Goal: Task Accomplishment & Management: Complete application form

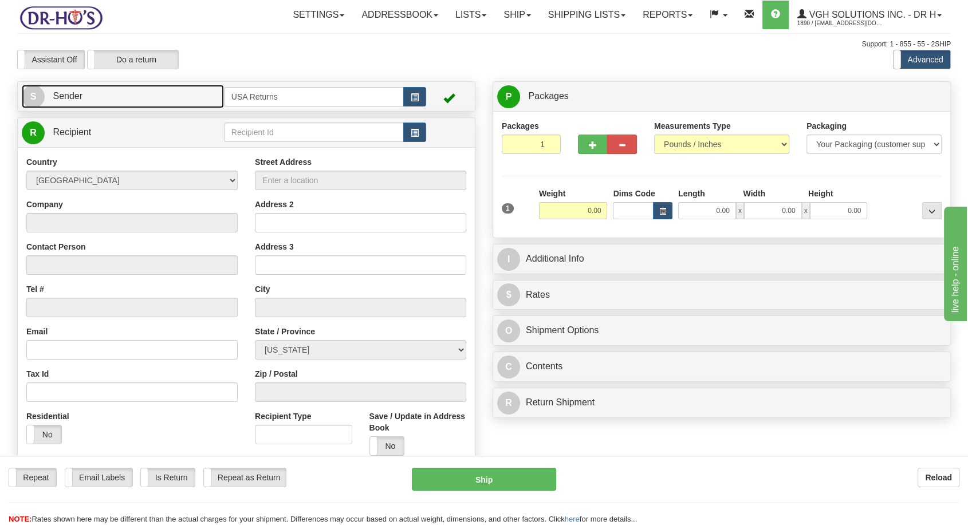
click at [32, 97] on span "S" at bounding box center [33, 96] width 23 height 23
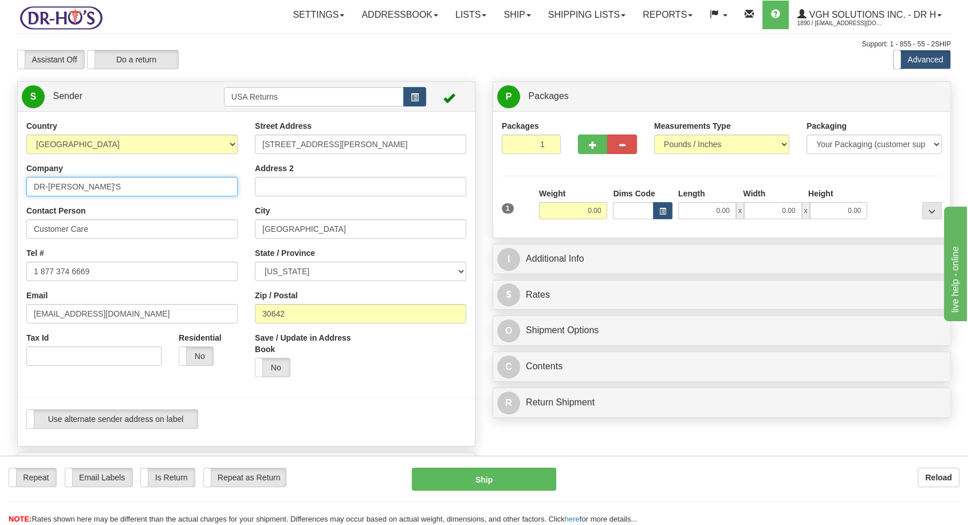
click at [64, 183] on input "DR-[PERSON_NAME]'S" at bounding box center [131, 186] width 211 height 19
paste input "[PERSON_NAME]"
type input "[PERSON_NAME]"
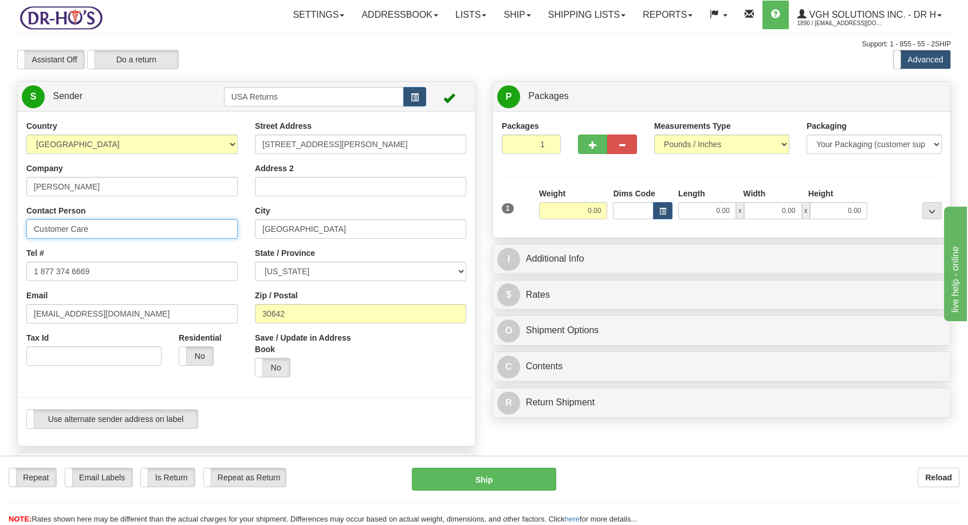
click at [64, 225] on input "Customer Care" at bounding box center [131, 228] width 211 height 19
paste input "[PERSON_NAME]"
type input "[PERSON_NAME]"
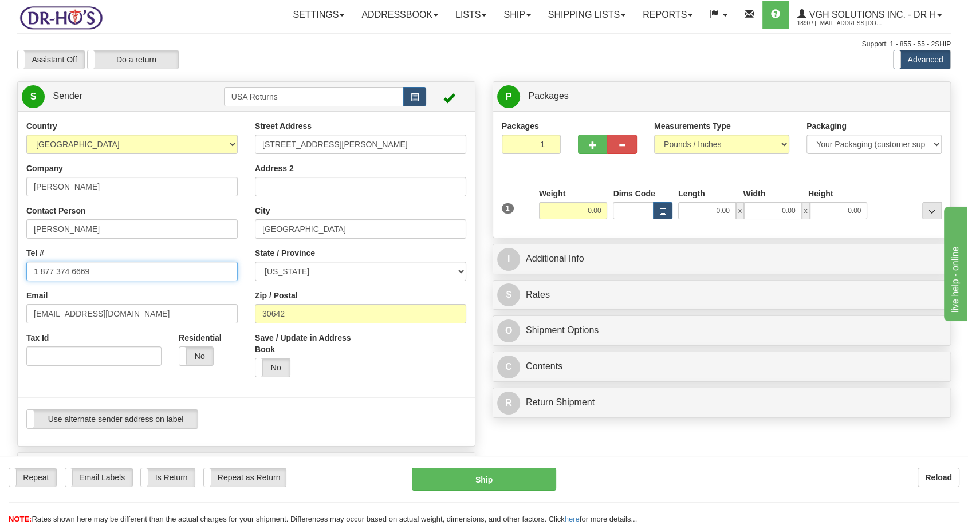
click at [119, 277] on input "1 877 374 6669" at bounding box center [131, 271] width 211 height 19
paste input "5133028110"
type input "5133028110"
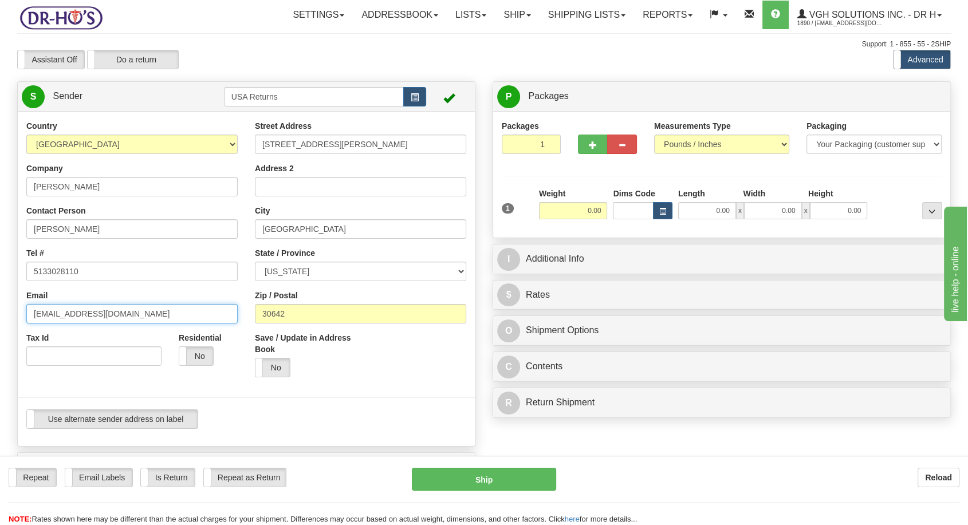
click at [91, 304] on input "[EMAIL_ADDRESS][DOMAIN_NAME]" at bounding box center [131, 313] width 211 height 19
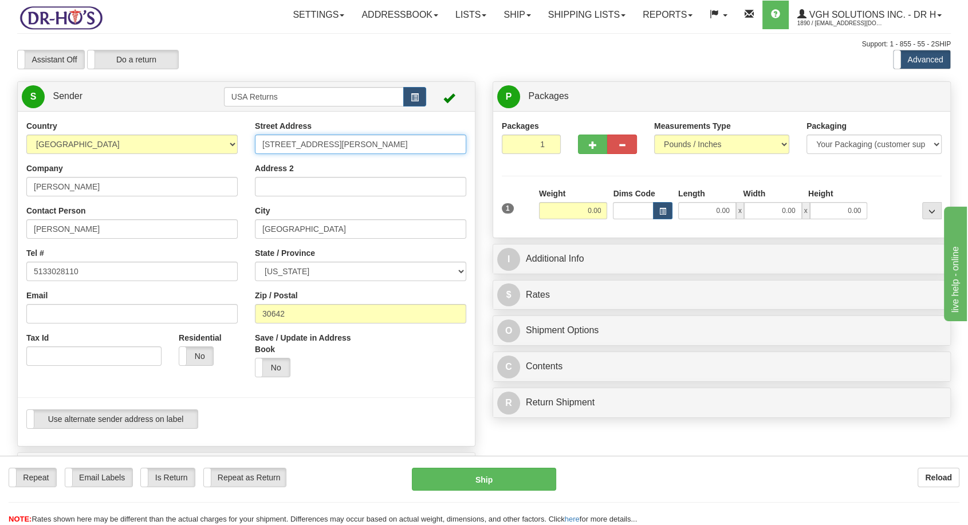
click at [279, 140] on input "[STREET_ADDRESS][PERSON_NAME]" at bounding box center [360, 144] width 211 height 19
paste input "11 [PERSON_NAME] Sq 1003"
type input "[STREET_ADDRESS][PERSON_NAME]"
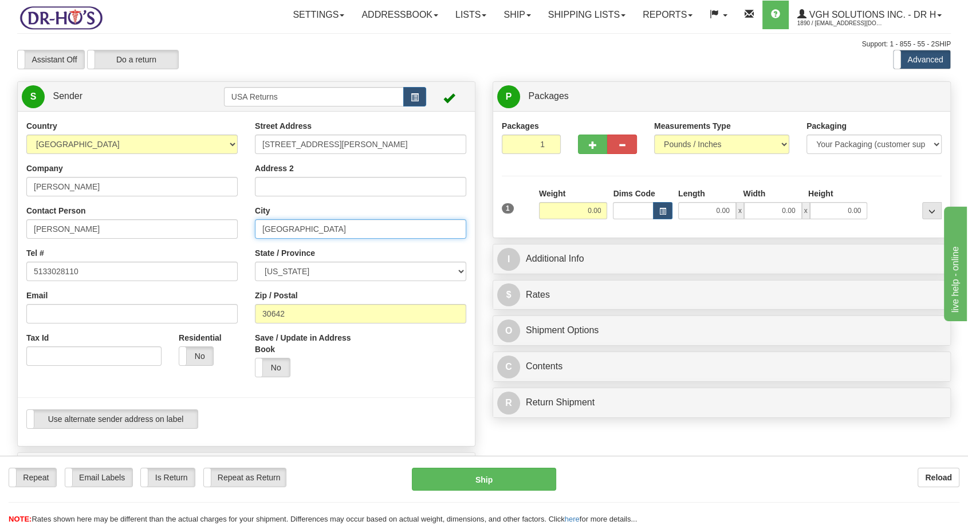
click at [292, 226] on input "[GEOGRAPHIC_DATA]" at bounding box center [360, 228] width 211 height 19
paste input "[PERSON_NAME]"
type input "[PERSON_NAME]"
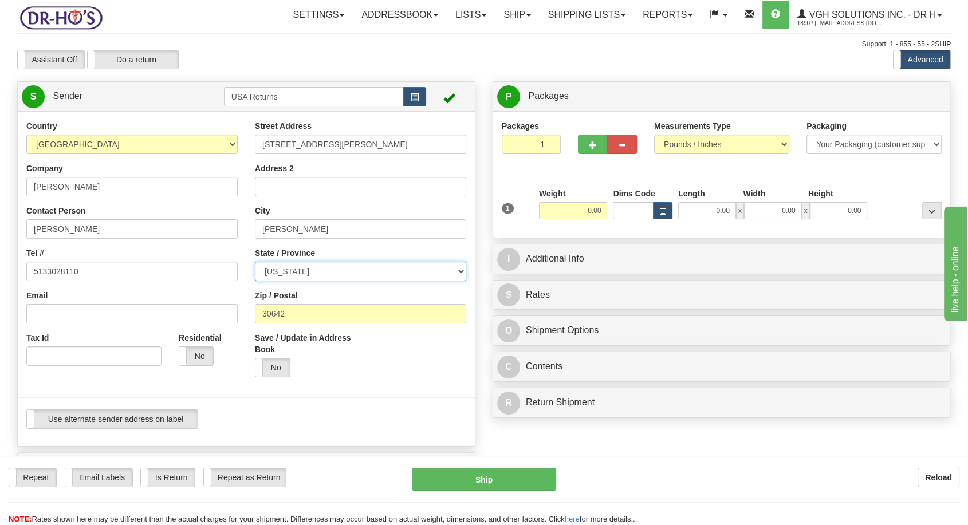
click at [328, 275] on select "[US_STATE] [US_STATE] [US_STATE] [US_STATE] Armed Forces America Armed Forces E…" at bounding box center [360, 271] width 211 height 19
select select "KY"
click at [255, 262] on select "[US_STATE] [US_STATE] [US_STATE] [US_STATE] Armed Forces America Armed Forces E…" at bounding box center [360, 271] width 211 height 19
click at [305, 304] on input "30642" at bounding box center [360, 313] width 211 height 19
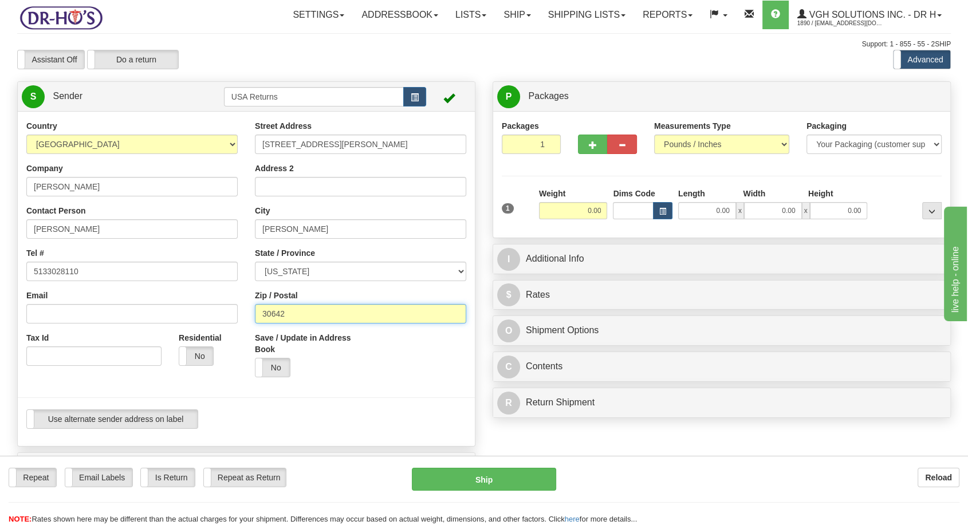
click at [305, 304] on input "30642" at bounding box center [360, 313] width 211 height 19
paste input "41011"
type input "41011"
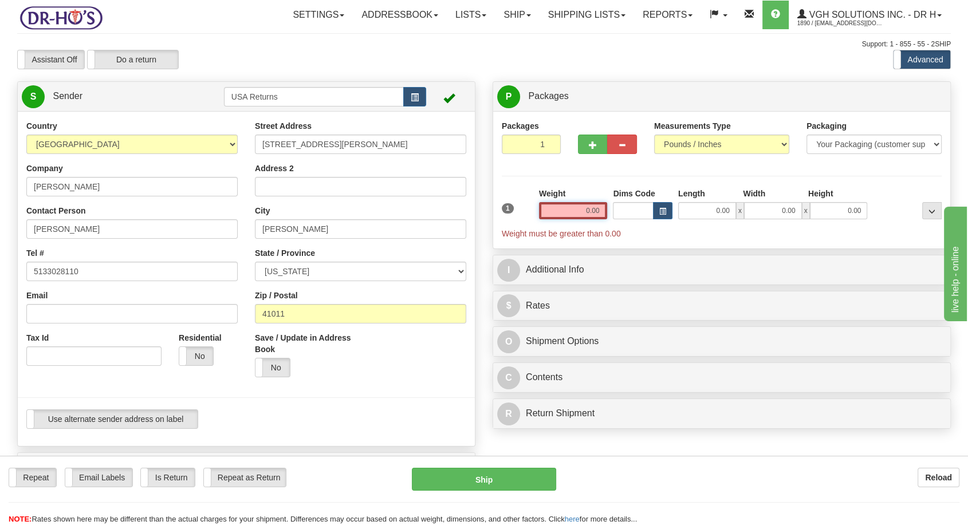
click at [593, 212] on input "0.00" at bounding box center [573, 210] width 69 height 17
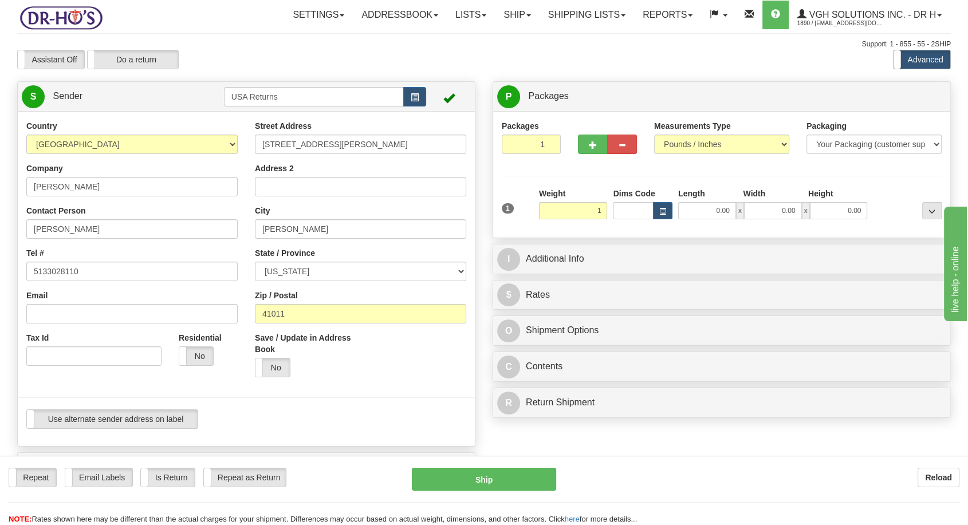
type input "1.00"
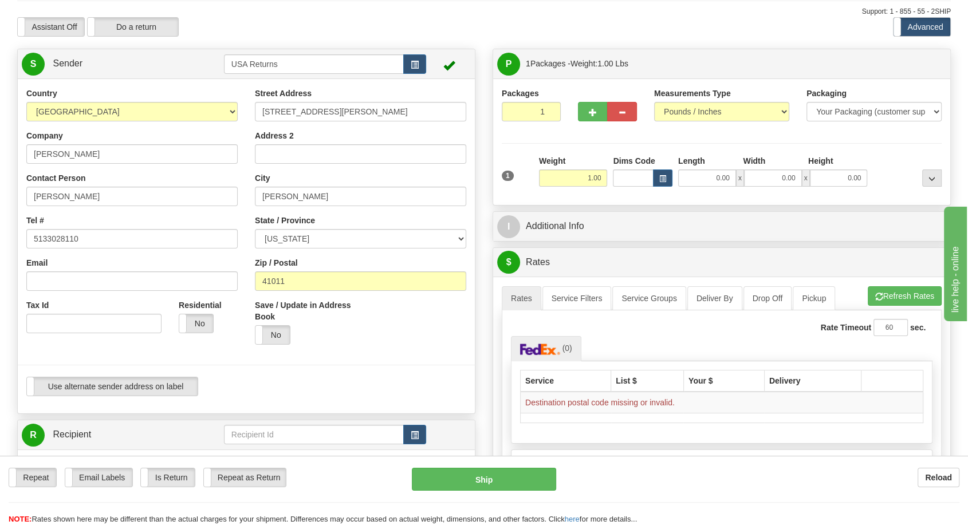
scroll to position [64, 0]
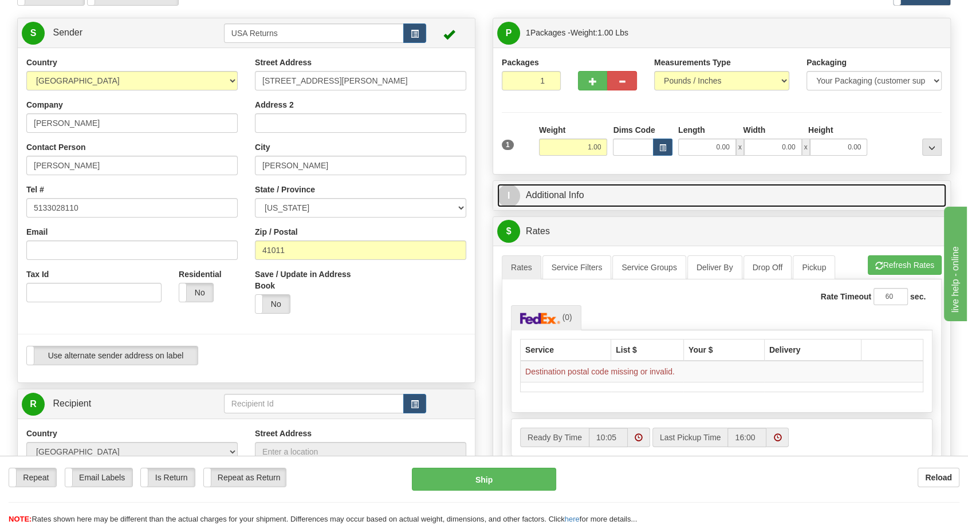
click at [583, 197] on link "I Additional Info" at bounding box center [721, 195] width 449 height 23
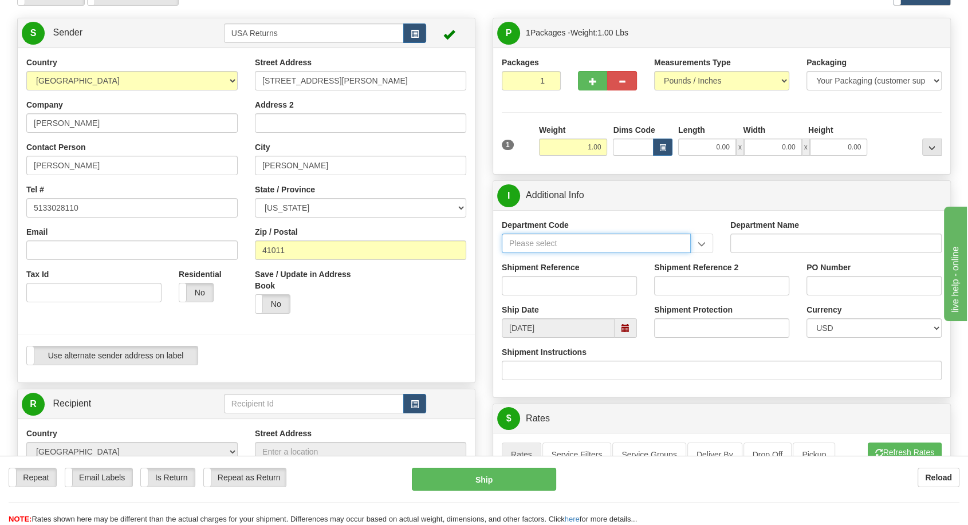
click at [573, 242] on input "Department Code" at bounding box center [596, 243] width 189 height 19
click at [550, 271] on label "Shipment Reference" at bounding box center [540, 267] width 77 height 11
click at [550, 276] on input "Shipment Reference" at bounding box center [569, 285] width 135 height 19
click at [546, 278] on input "Shipment Reference" at bounding box center [569, 285] width 135 height 19
paste input "1197170"
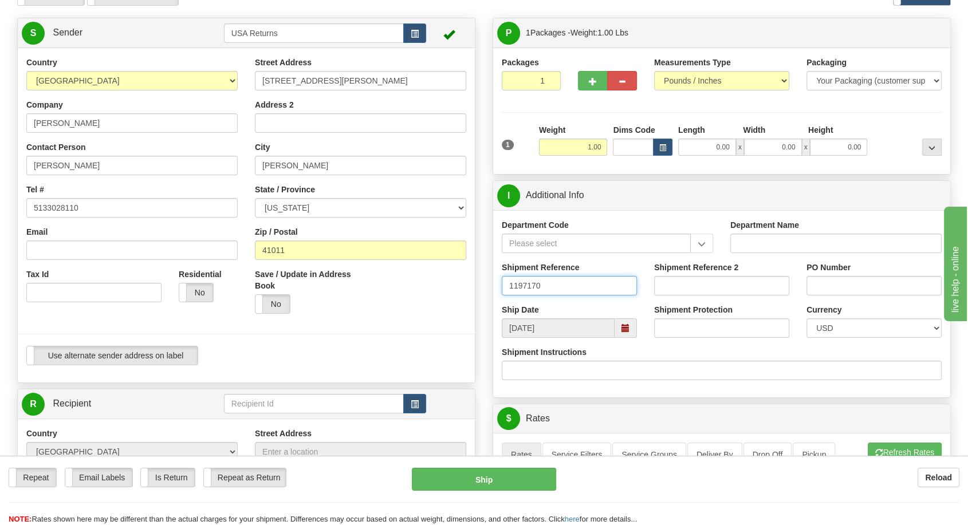
click at [623, 324] on span at bounding box center [625, 328] width 8 height 8
type input "1197170"
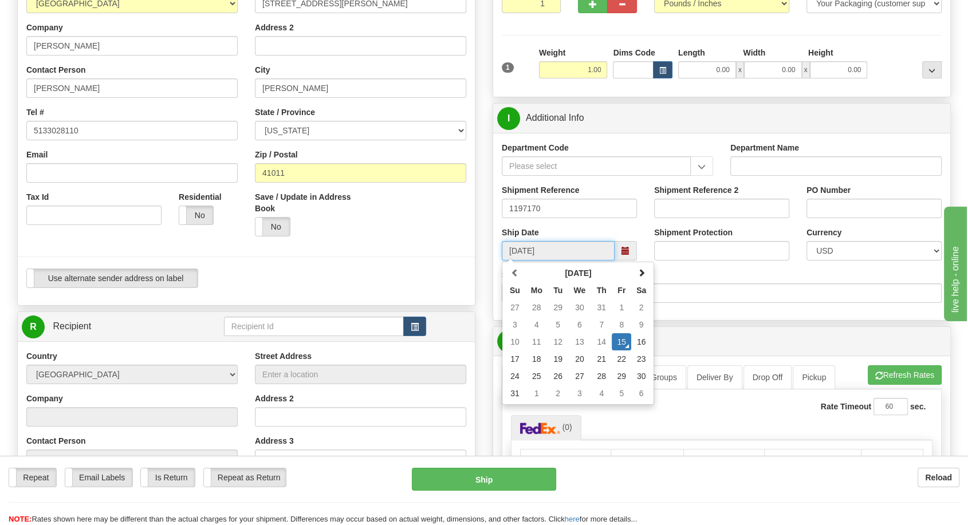
scroll to position [191, 0]
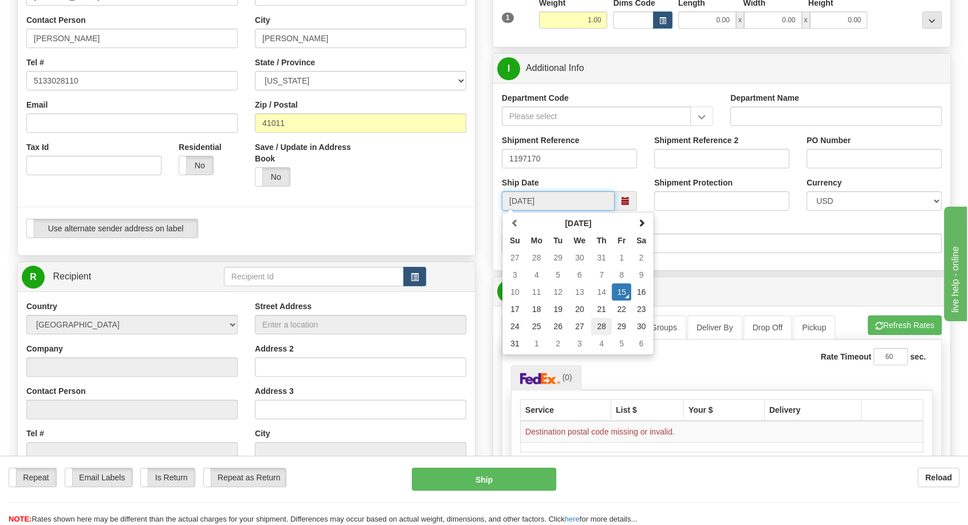
click at [596, 325] on td "28" at bounding box center [601, 326] width 21 height 17
type input "[DATE]"
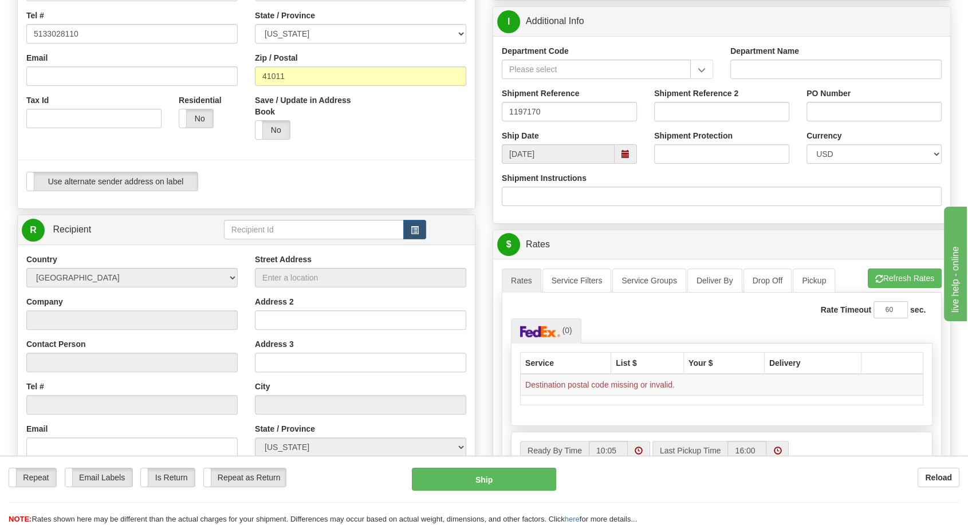
scroll to position [127, 0]
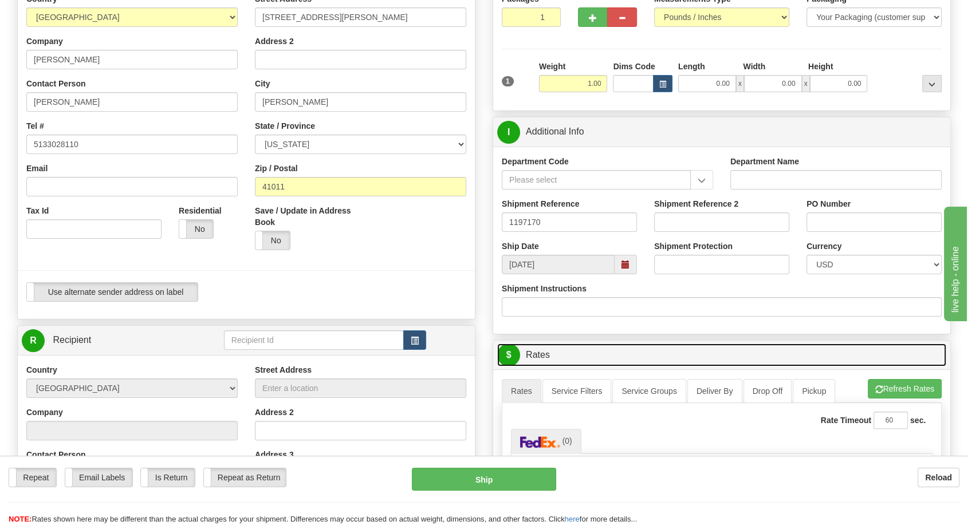
click at [623, 344] on link "$ Rates" at bounding box center [721, 355] width 449 height 23
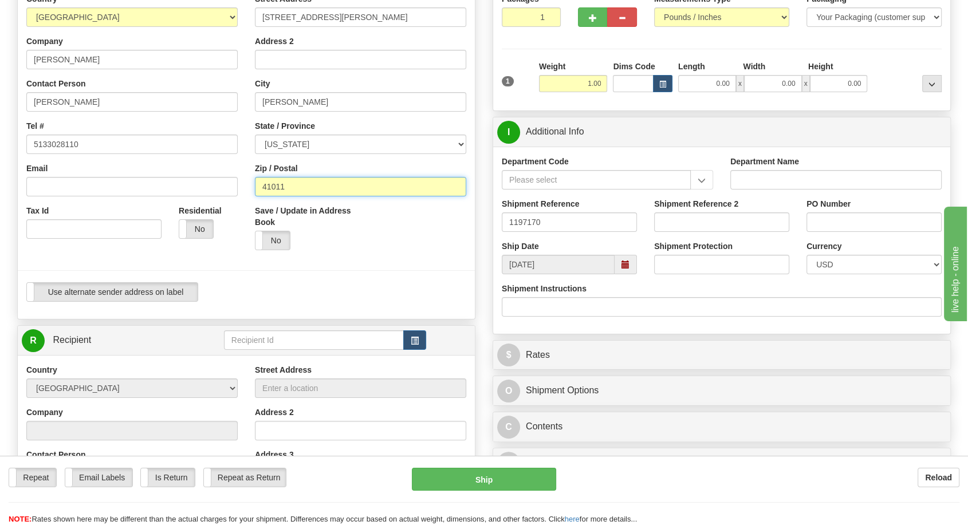
click at [279, 184] on input "41011" at bounding box center [360, 186] width 211 height 19
click at [351, 249] on div "Yes No" at bounding box center [303, 240] width 97 height 19
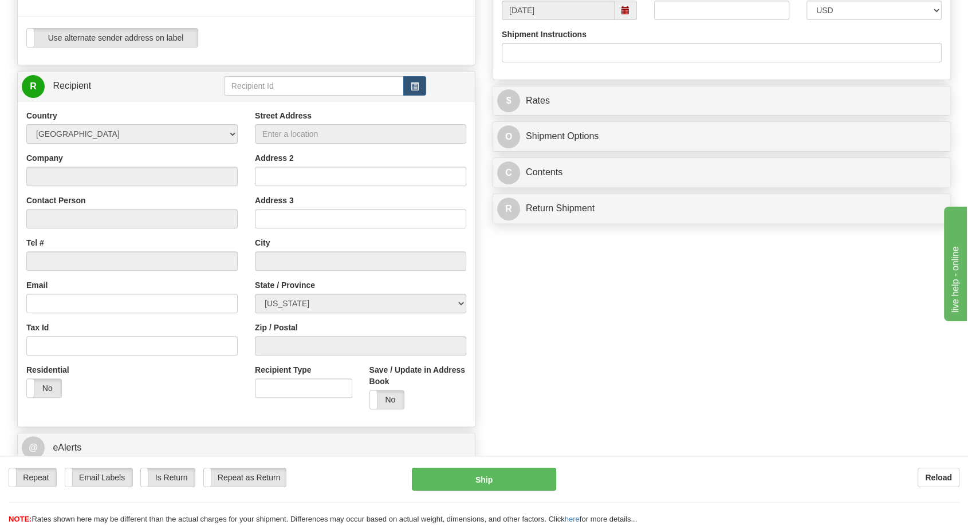
scroll to position [509, 0]
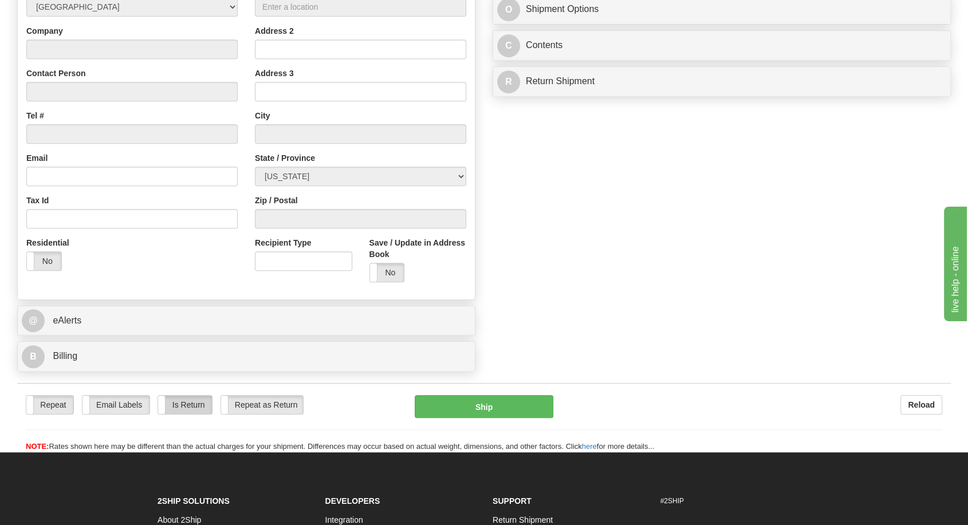
click at [199, 409] on label "Is Return" at bounding box center [184, 405] width 53 height 18
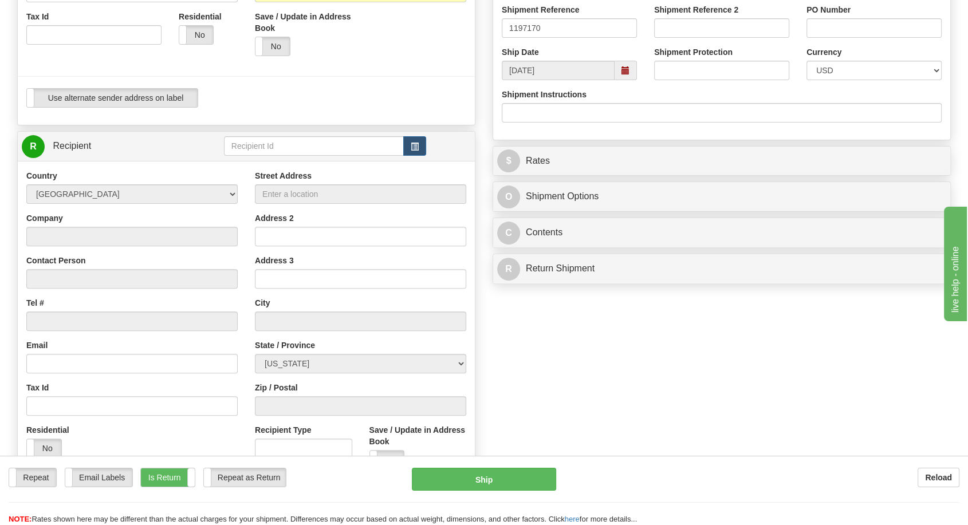
scroll to position [318, 0]
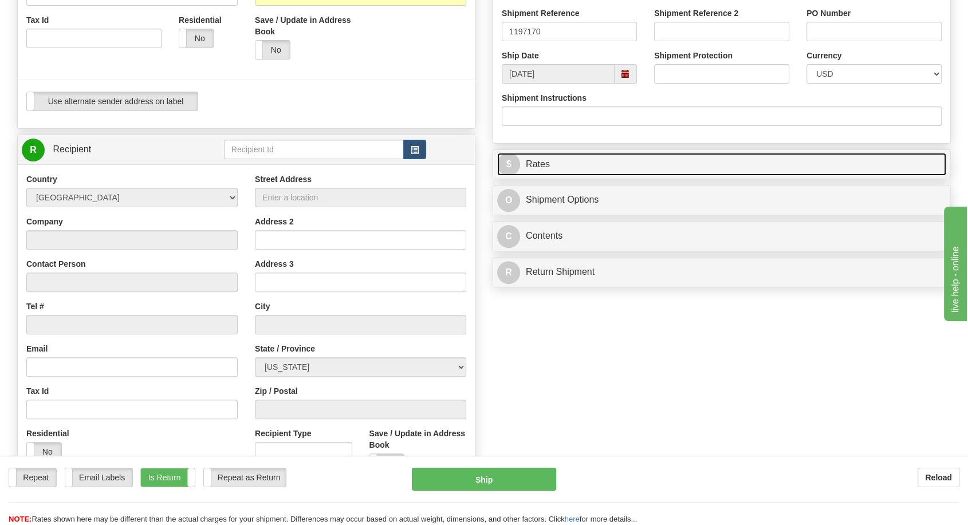
click at [586, 163] on link "$ Rates" at bounding box center [721, 164] width 449 height 23
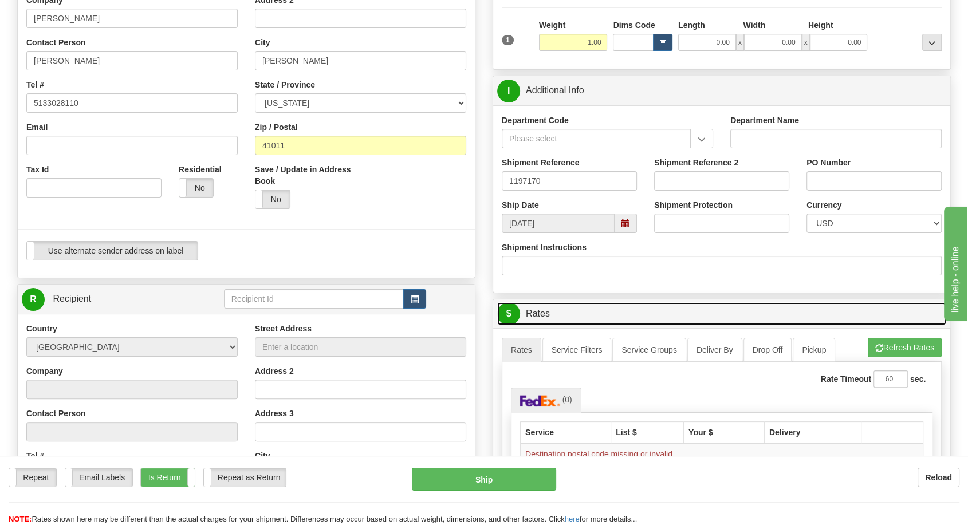
scroll to position [191, 0]
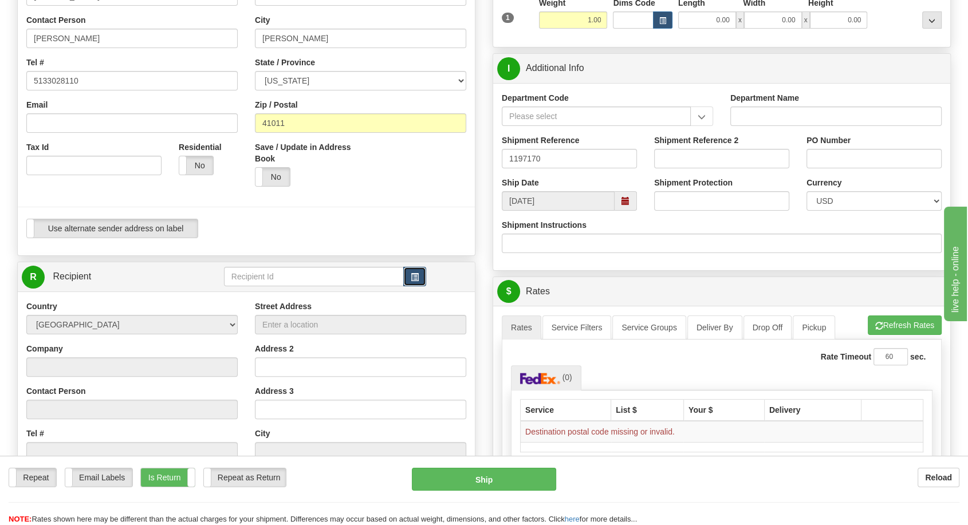
click at [413, 277] on span "button" at bounding box center [415, 277] width 8 height 7
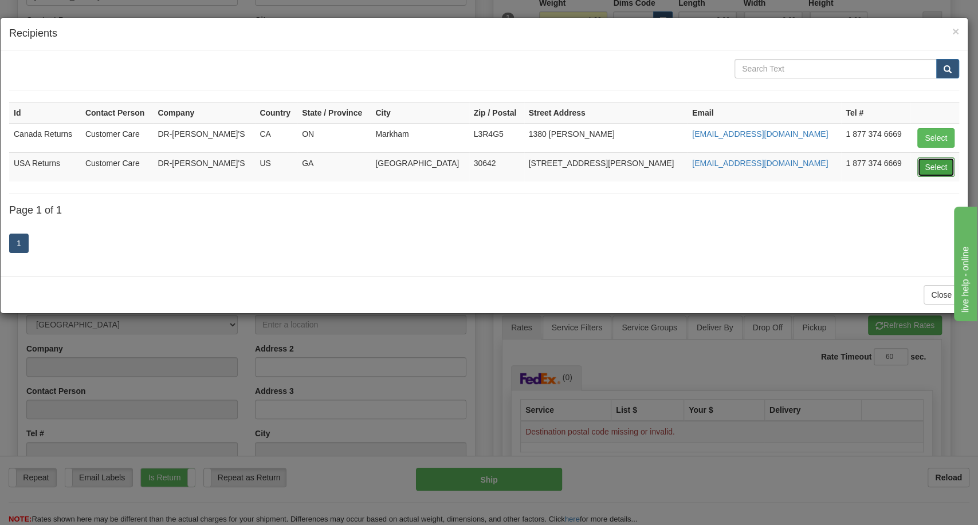
click at [944, 173] on button "Select" at bounding box center [935, 166] width 37 height 19
type input "USA Returns"
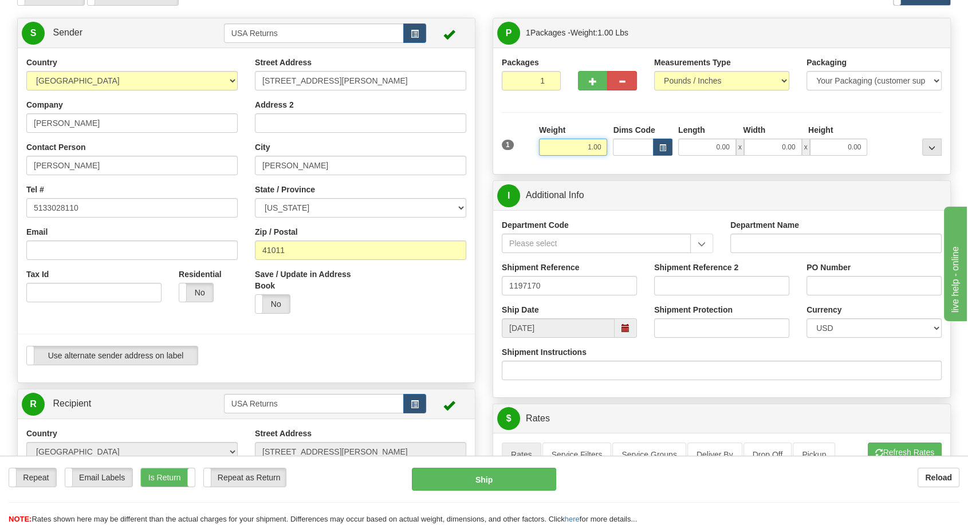
scroll to position [0, 0]
